Goal: Navigation & Orientation: Go to known website

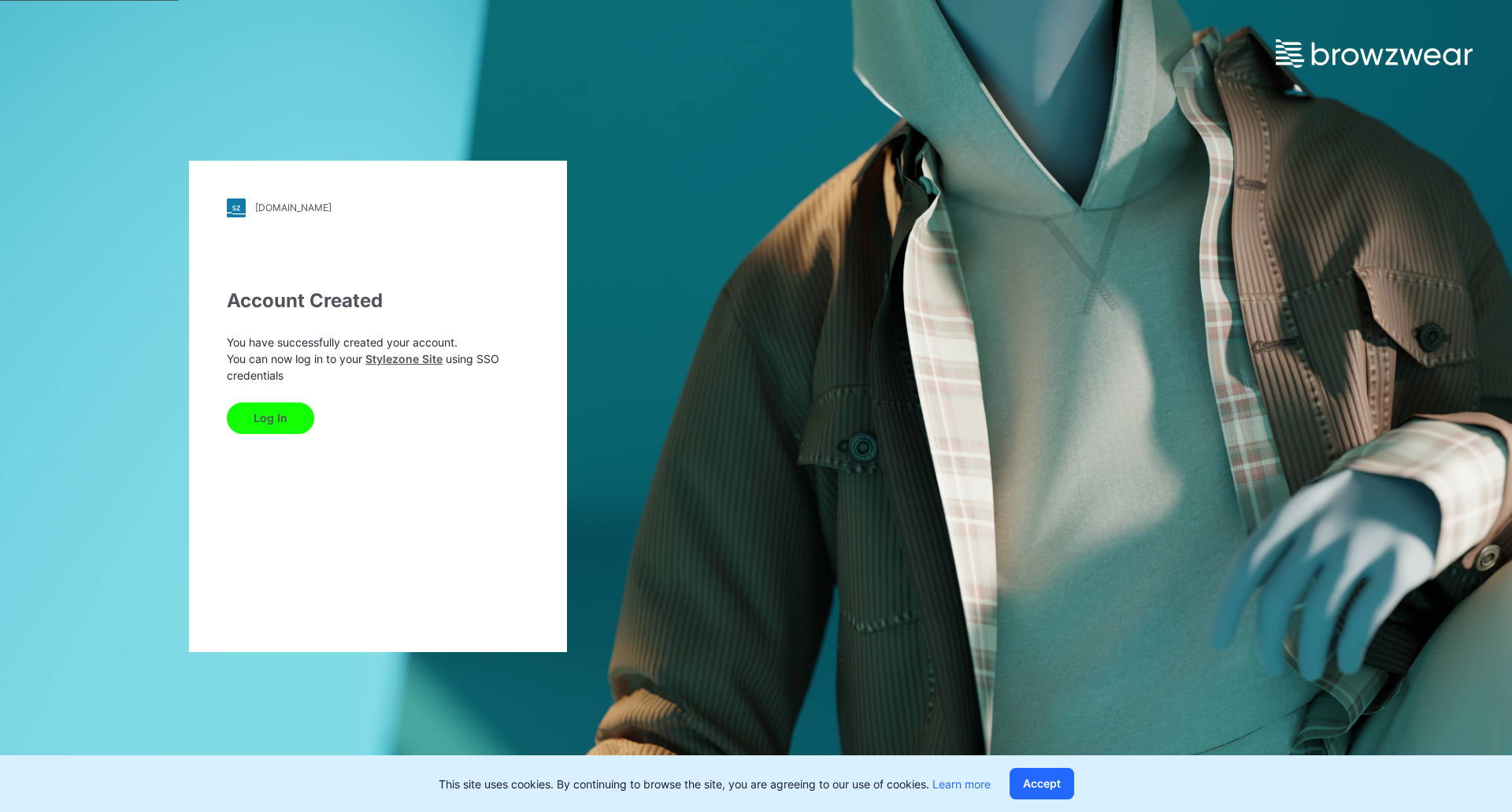
click at [273, 422] on button "Log In" at bounding box center [271, 417] width 88 height 31
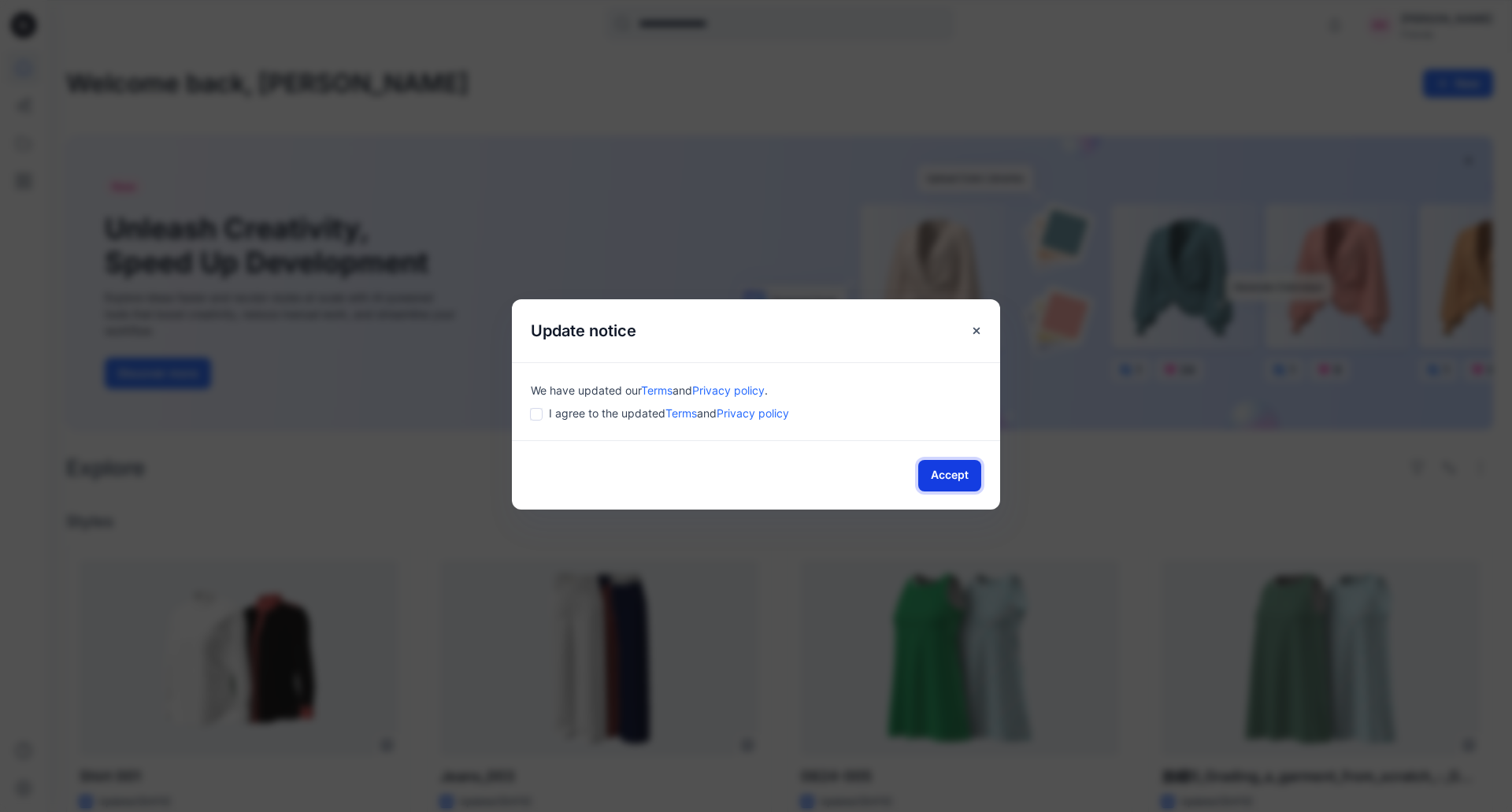
click at [944, 487] on button "Accept" at bounding box center [950, 475] width 63 height 31
